Goal: Communication & Community: Answer question/provide support

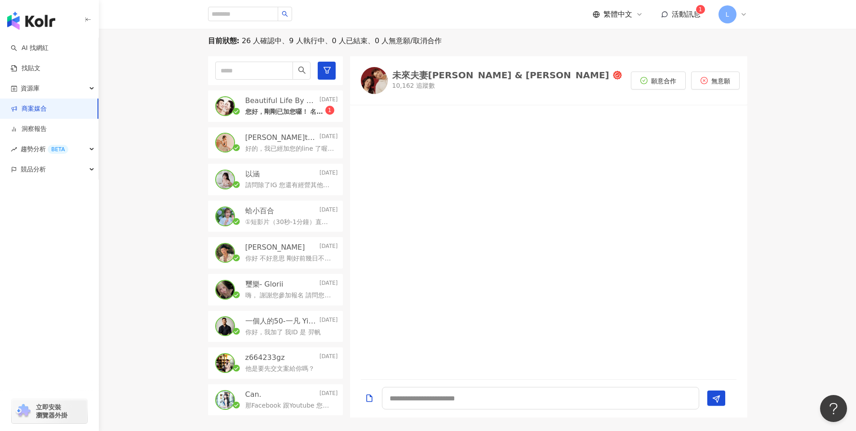
click at [279, 224] on p "①短影片（30秒-1分鐘）直式含文案300-500字 2萬元稅外（放在IG/FB/YT shorts）" at bounding box center [289, 222] width 89 height 9
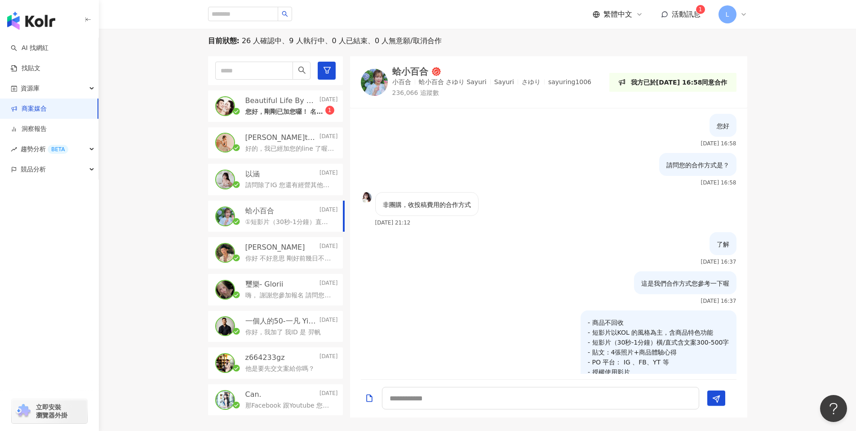
scroll to position [401, 0]
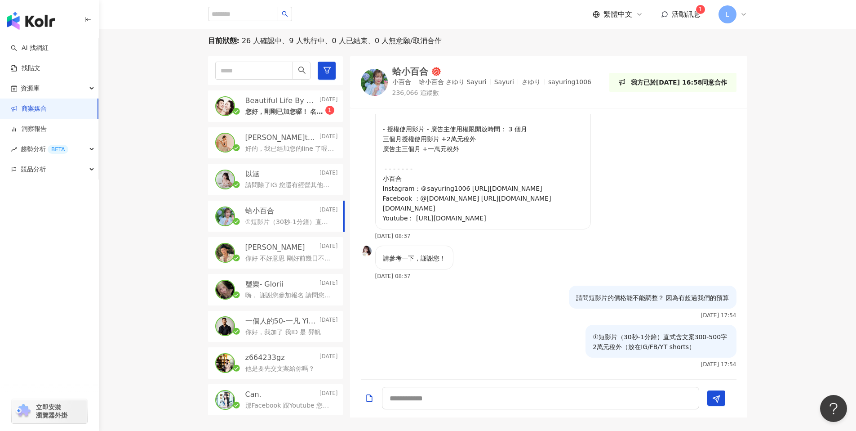
click at [374, 80] on img at bounding box center [374, 82] width 27 height 27
click at [277, 186] on p "請問除了IG 您還有經營其他平台嗎？" at bounding box center [289, 185] width 89 height 9
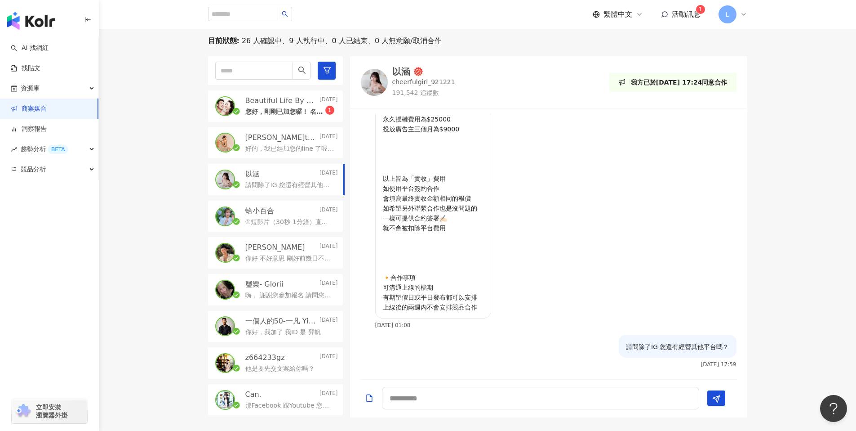
click at [377, 87] on img at bounding box center [374, 82] width 27 height 27
click at [271, 253] on div "你好 不好意思 剛好前幾日不在國內 合作報價為IG REELS+限動 5000元 供您參考 若需要可加LINE: averywangwang" at bounding box center [291, 257] width 93 height 11
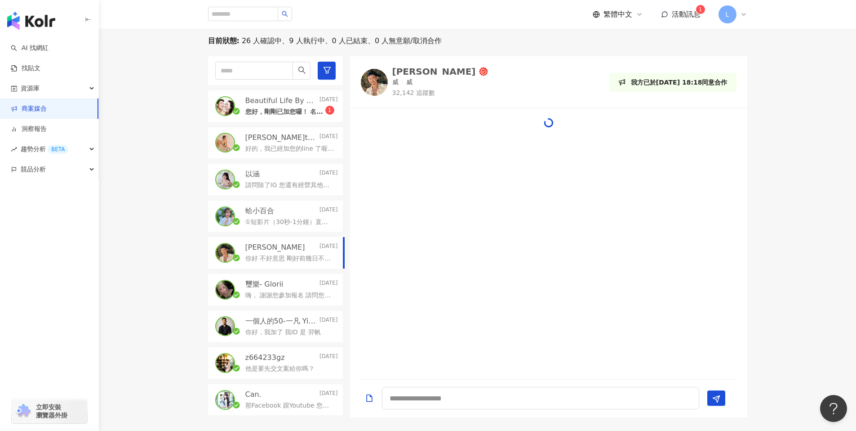
click at [374, 76] on img at bounding box center [374, 82] width 27 height 27
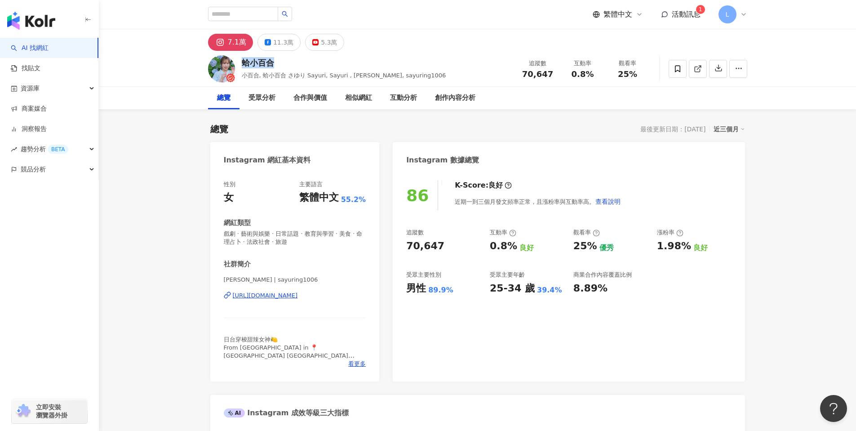
drag, startPoint x: 277, startPoint y: 62, endPoint x: 244, endPoint y: 62, distance: 32.8
click at [244, 62] on div "蛤小百合" at bounding box center [344, 62] width 205 height 11
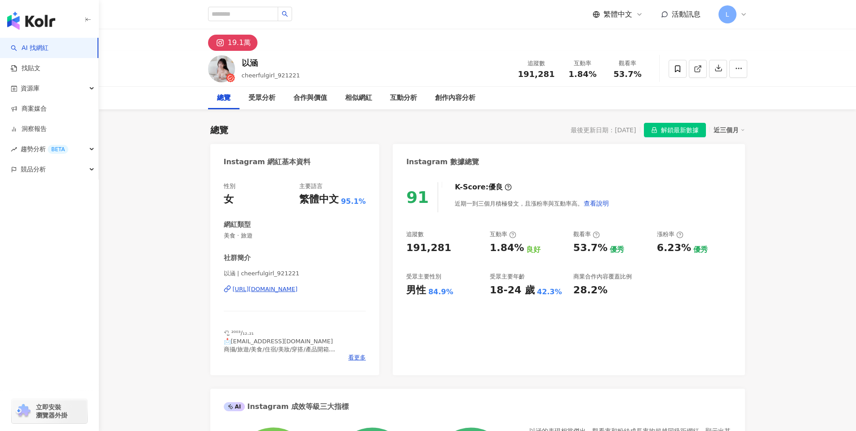
drag, startPoint x: 240, startPoint y: 61, endPoint x: 246, endPoint y: 61, distance: 5.8
click at [244, 61] on div "以涵" at bounding box center [271, 62] width 58 height 11
click at [246, 61] on div "以涵" at bounding box center [271, 62] width 58 height 11
drag, startPoint x: 261, startPoint y: 63, endPoint x: 245, endPoint y: 66, distance: 15.5
click at [245, 66] on div "以涵" at bounding box center [271, 62] width 58 height 11
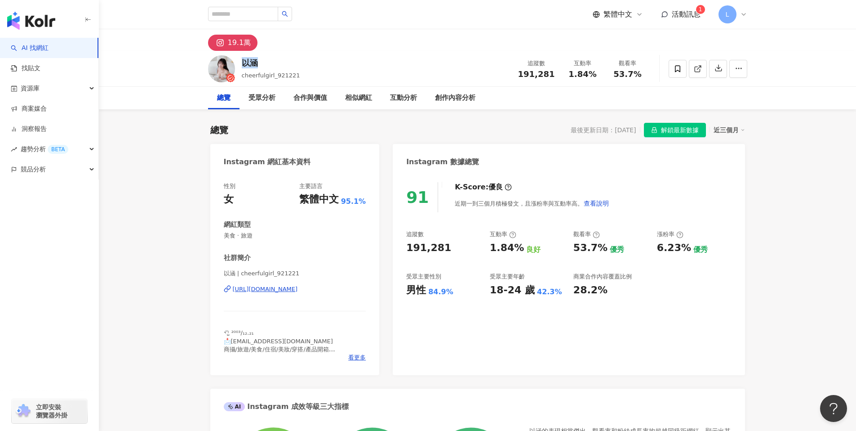
copy div "以涵"
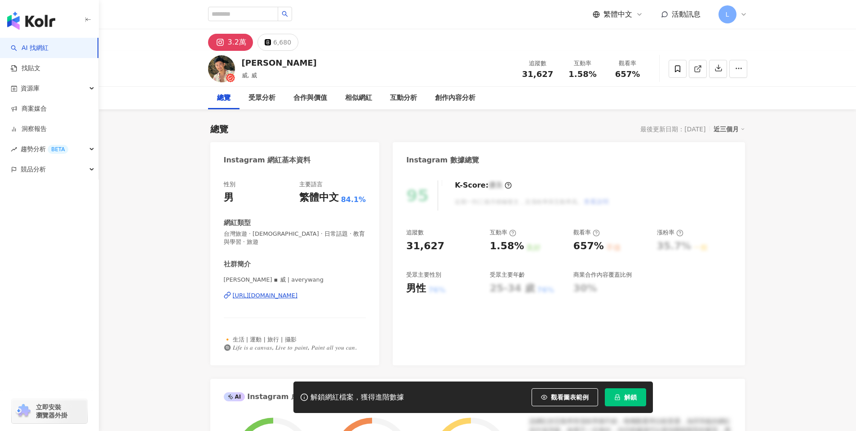
drag, startPoint x: 280, startPoint y: 65, endPoint x: 236, endPoint y: 64, distance: 44.9
click at [246, 65] on div "[PERSON_NAME], 威 追蹤數 31,627 互動率 1.58% 觀看率 657%" at bounding box center [477, 69] width 575 height 36
click at [270, 291] on div "[URL][DOMAIN_NAME]" at bounding box center [265, 295] width 65 height 8
